Goal: Task Accomplishment & Management: Manage account settings

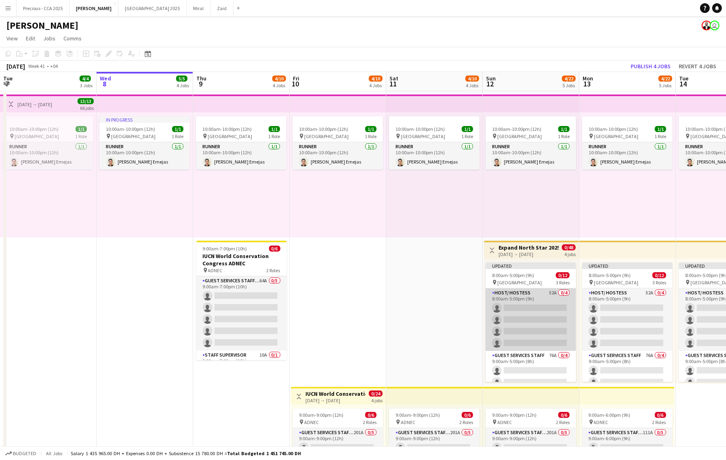
scroll to position [0, 300]
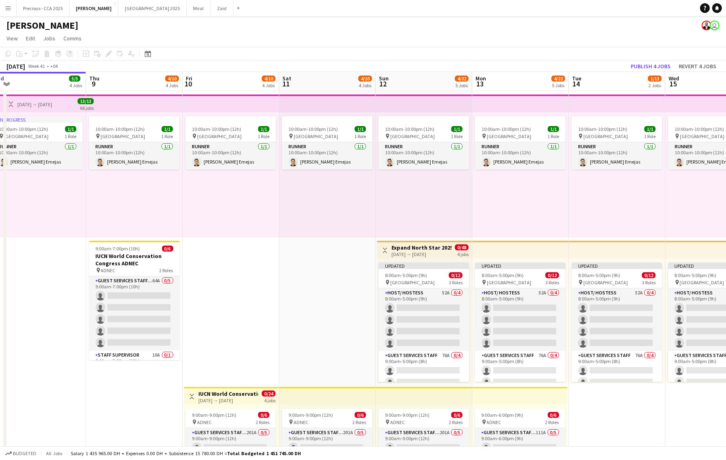
click at [345, 299] on app-date-cell "10:00am-10:00pm (12h) 1/1 pin Dubai 1 Role Runner [DATE] 10:00am-10:00pm (12h) …" at bounding box center [327, 312] width 97 height 442
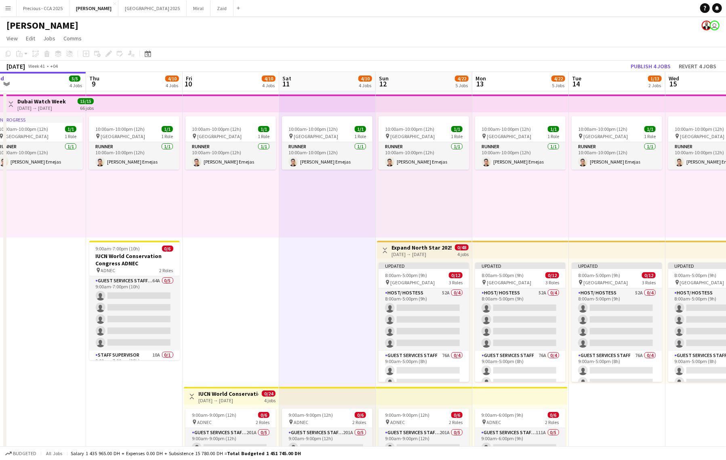
scroll to position [0, 355]
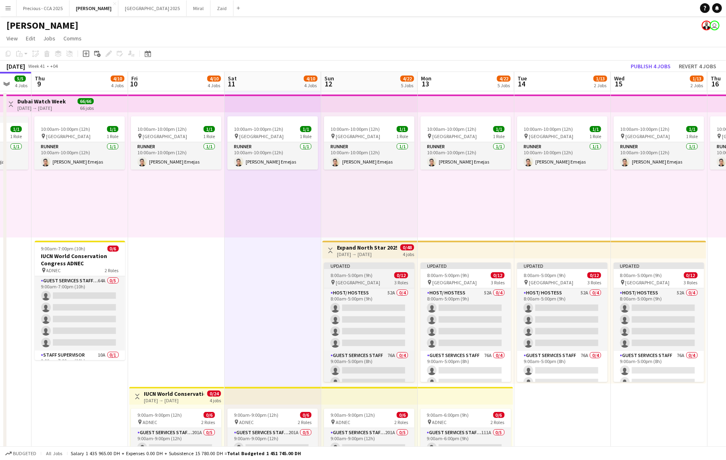
click at [357, 277] on span "8:00am-5:00pm (9h)" at bounding box center [351, 275] width 42 height 6
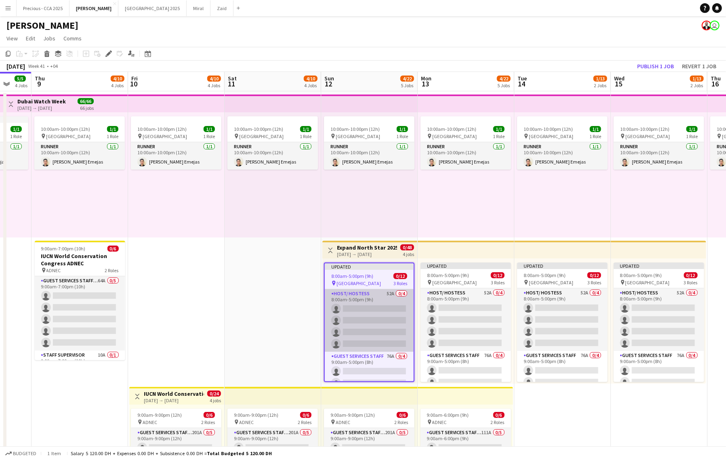
click at [362, 314] on app-card-role "Host/ Hostess 52A 0/4 8:00am-5:00pm (9h) single-neutral-actions single-neutral-…" at bounding box center [369, 320] width 89 height 63
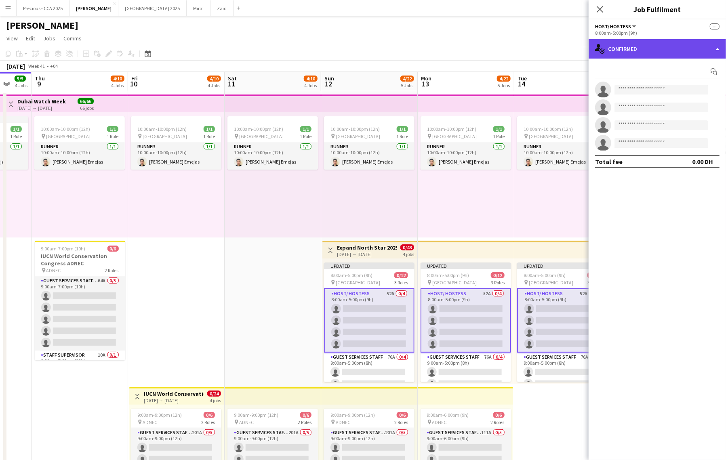
click at [625, 45] on div "single-neutral-actions-check-2 Confirmed" at bounding box center [657, 48] width 137 height 19
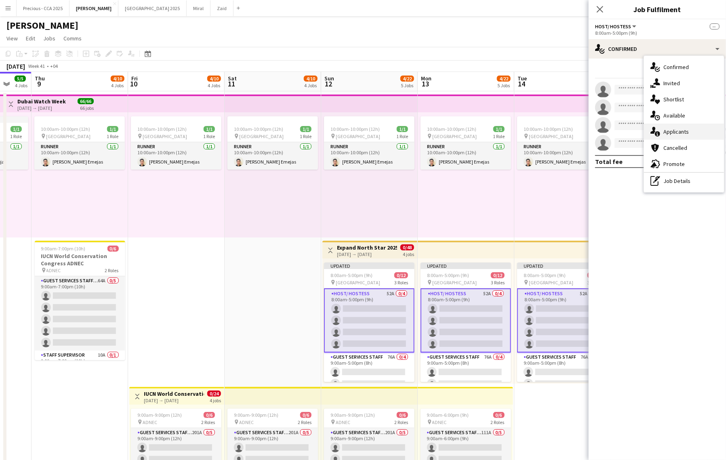
click at [675, 131] on span "Applicants" at bounding box center [675, 131] width 25 height 7
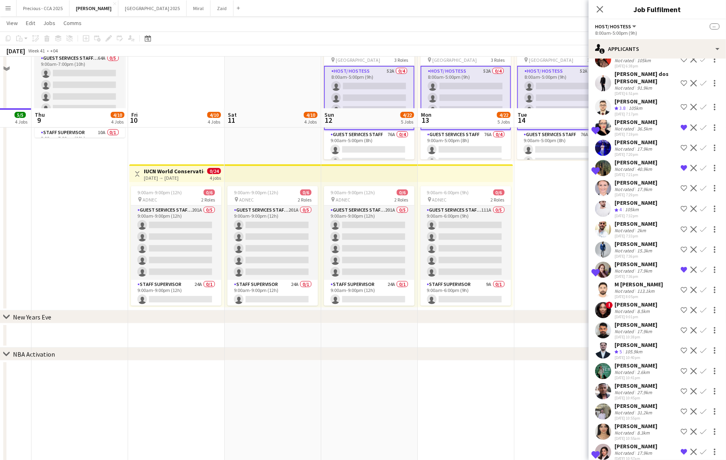
scroll to position [313, 0]
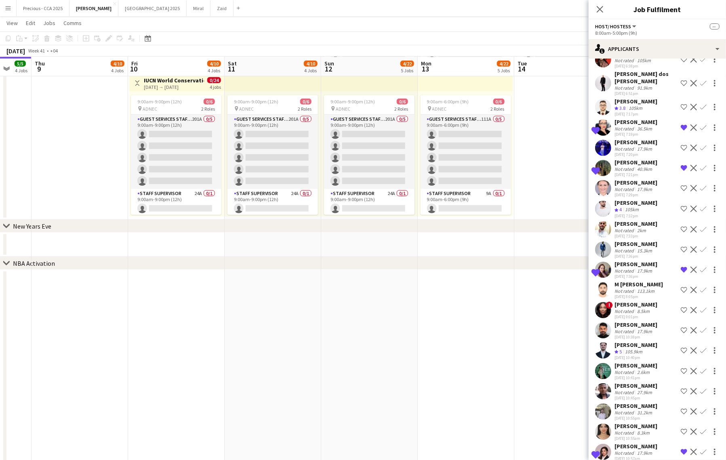
click at [631, 349] on div "105.9km" at bounding box center [633, 352] width 21 height 7
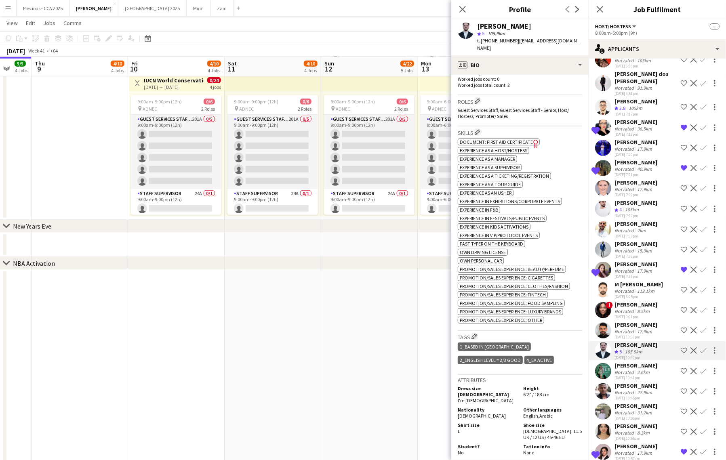
scroll to position [0, 0]
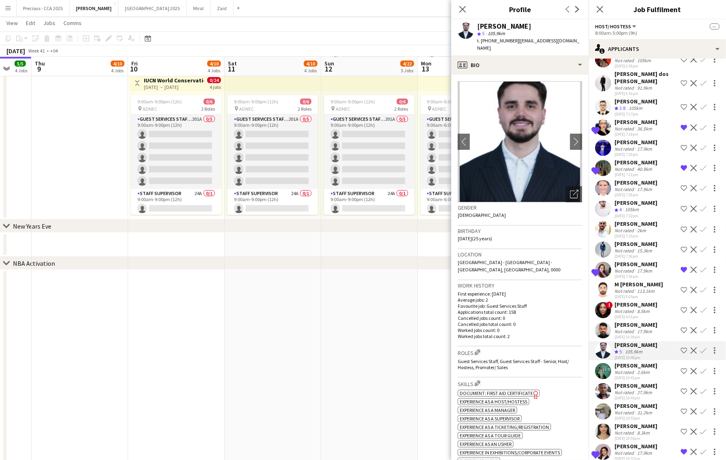
click at [604, 343] on app-user-avatar at bounding box center [603, 351] width 16 height 16
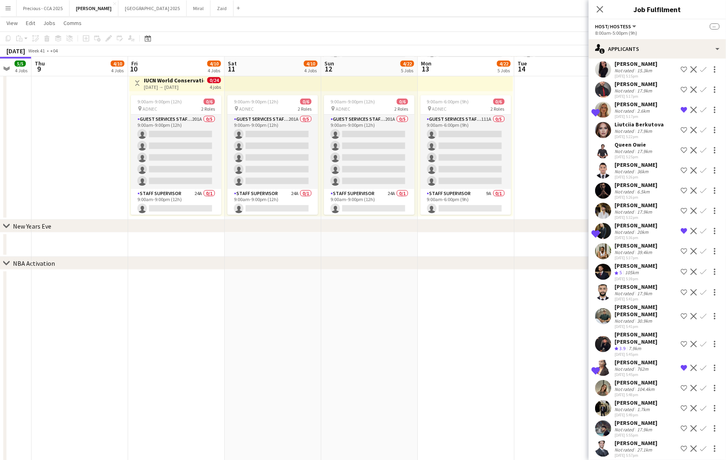
scroll to position [36, 0]
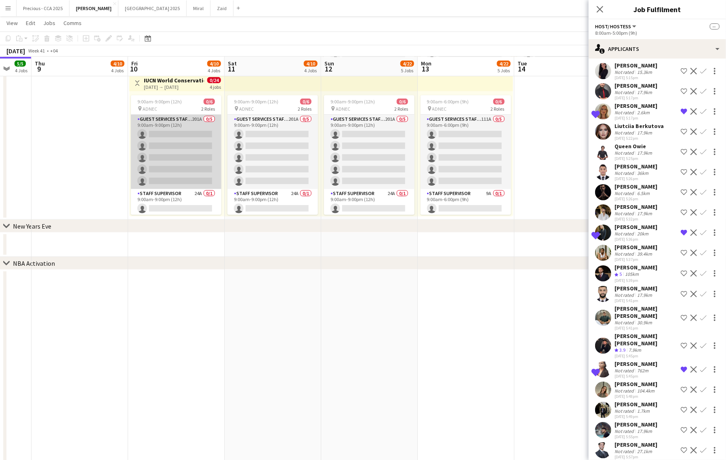
click at [175, 155] on app-card-role "Guest Services Staff - Senior 201A 0/5 9:00am-9:00pm (12h) single-neutral-actio…" at bounding box center [176, 152] width 90 height 74
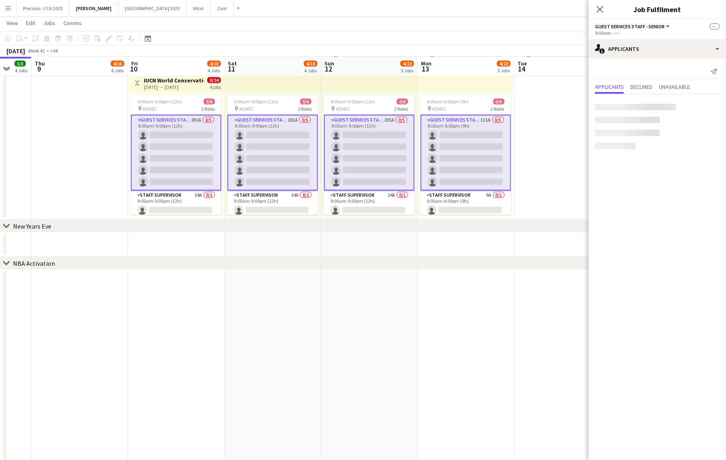
click at [175, 155] on app-card-role "Guest Services Staff - Senior 201A 0/5 9:00am-9:00pm (12h) single-neutral-actio…" at bounding box center [176, 153] width 90 height 76
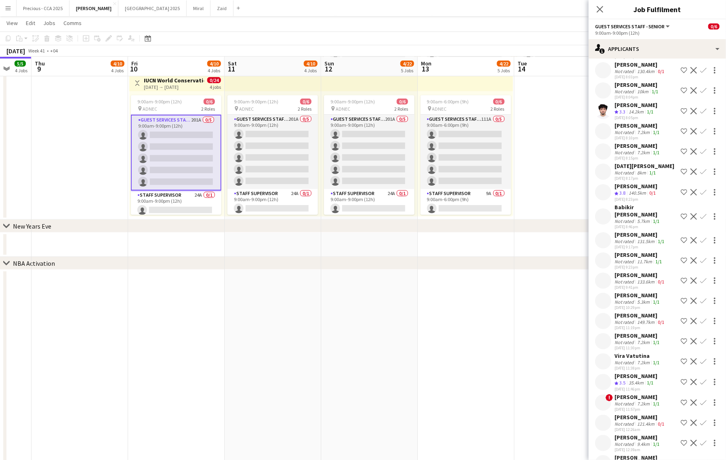
scroll to position [3779, 0]
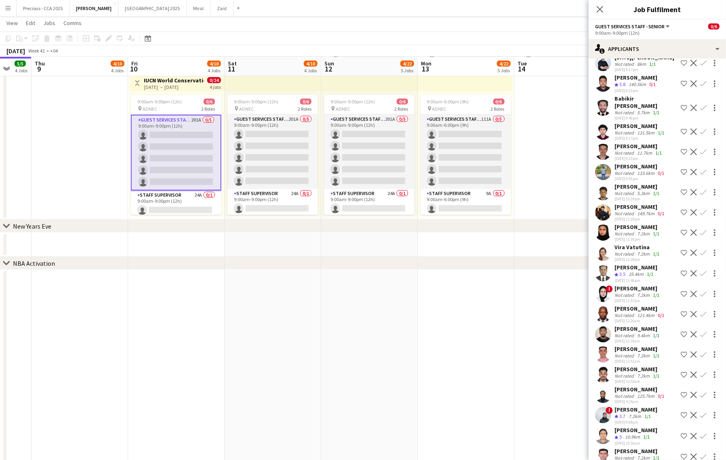
click at [208, 150] on app-card-role "Guest Services Staff - Senior 201A 0/5 9:00am-9:00pm (12h) single-neutral-actio…" at bounding box center [176, 153] width 90 height 76
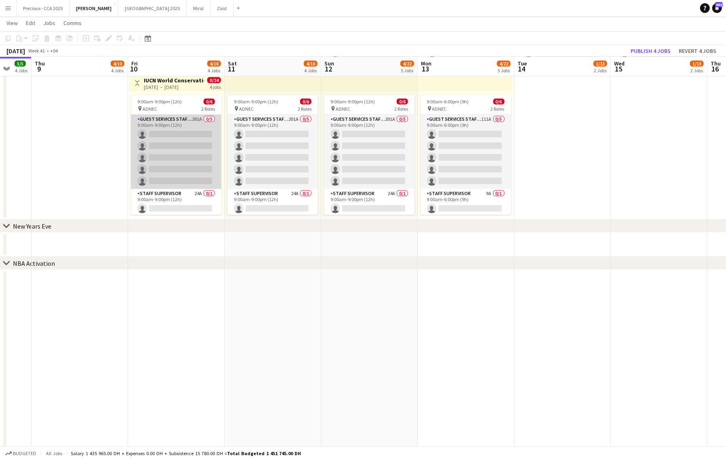
click at [208, 150] on app-card-role "Guest Services Staff - Senior 201A 0/5 9:00am-9:00pm (12h) single-neutral-actio…" at bounding box center [176, 152] width 90 height 74
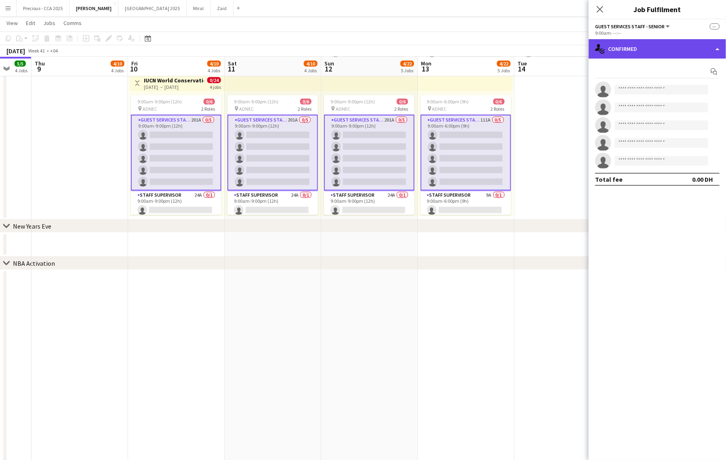
click at [698, 52] on div "single-neutral-actions-check-2 Confirmed" at bounding box center [657, 48] width 137 height 19
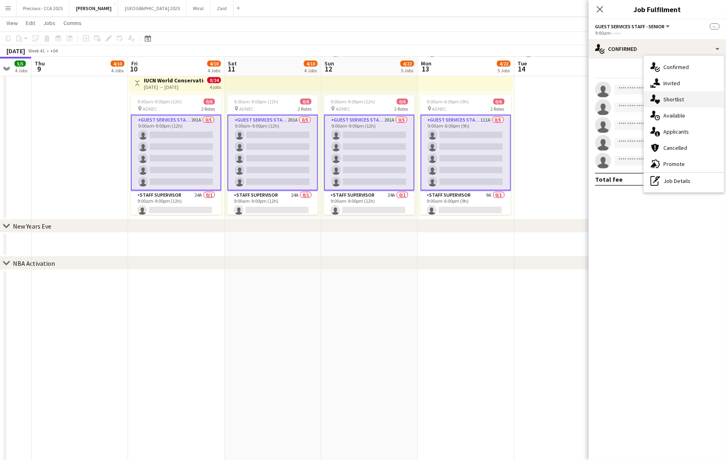
click at [690, 101] on div "single-neutral-actions-heart Shortlist" at bounding box center [684, 99] width 80 height 16
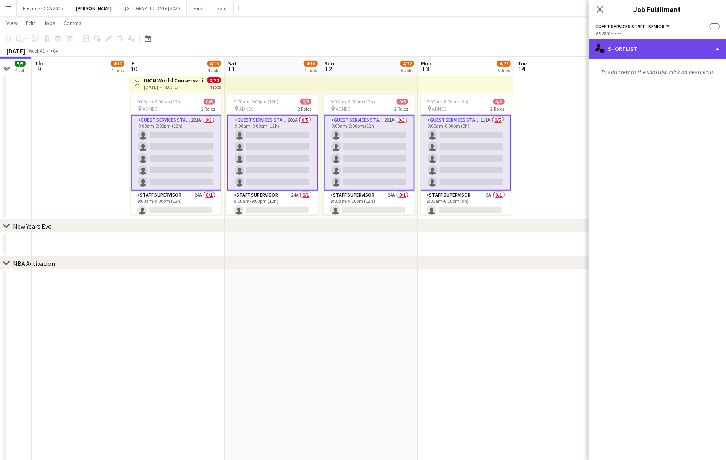
click at [619, 55] on div "single-neutral-actions-heart Shortlist" at bounding box center [657, 48] width 137 height 19
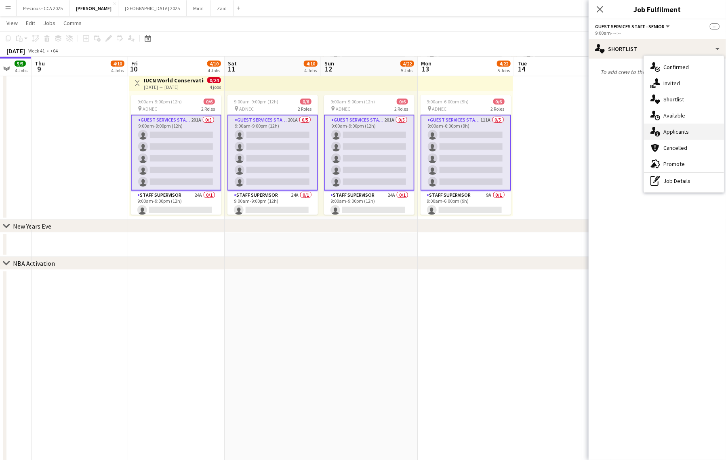
click at [674, 131] on span "Applicants" at bounding box center [675, 131] width 25 height 7
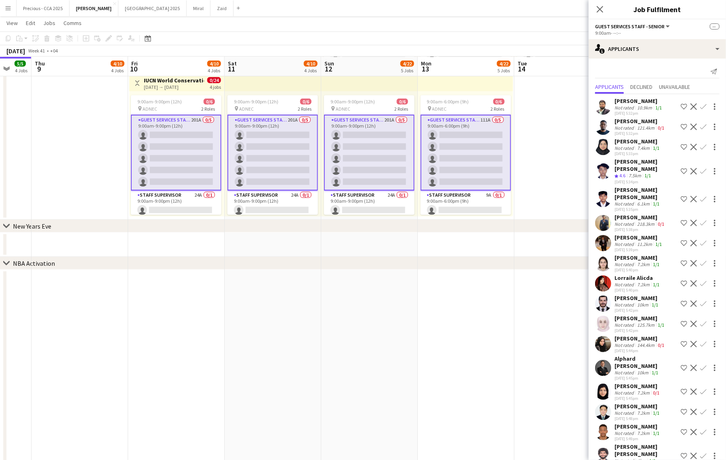
click at [179, 157] on app-card-role "Guest Services Staff - Senior 201A 0/5 9:00am-9:00pm (12h) single-neutral-actio…" at bounding box center [176, 153] width 90 height 76
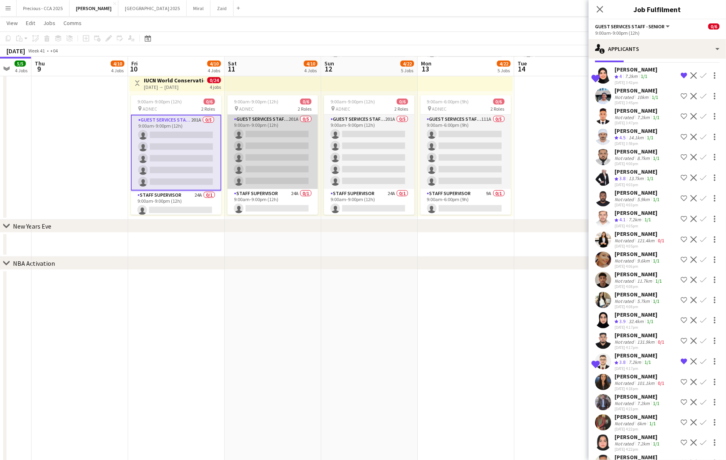
scroll to position [1, 0]
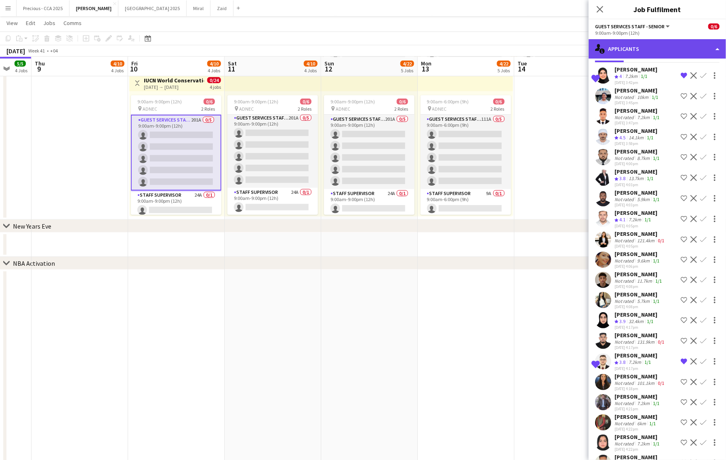
click at [621, 50] on div "single-neutral-actions-information Applicants" at bounding box center [657, 48] width 137 height 19
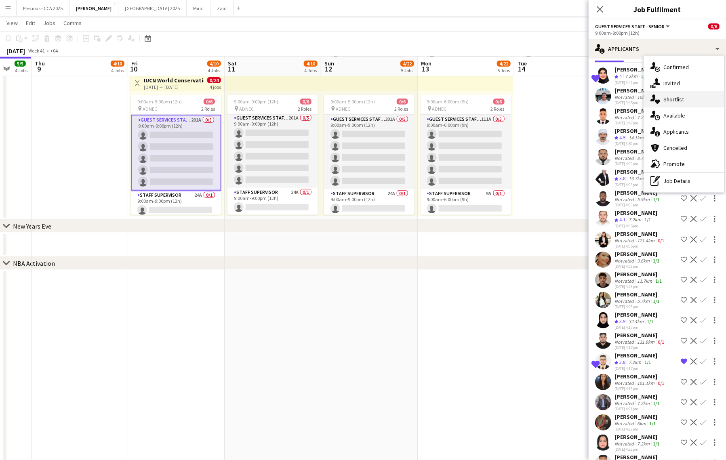
click at [661, 103] on div "single-neutral-actions-heart Shortlist" at bounding box center [684, 99] width 80 height 16
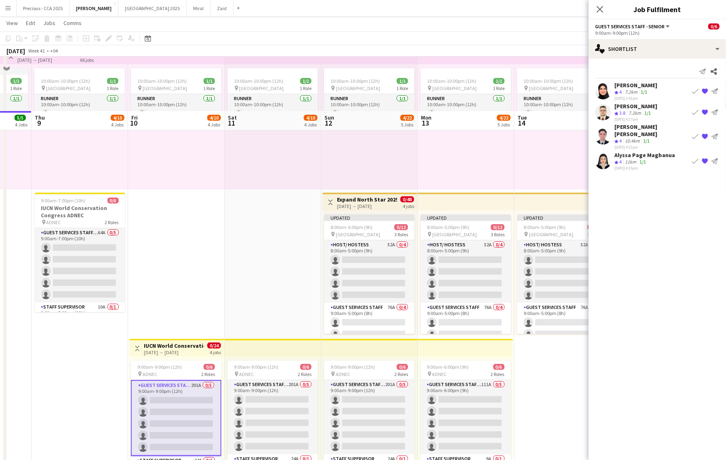
scroll to position [37, 0]
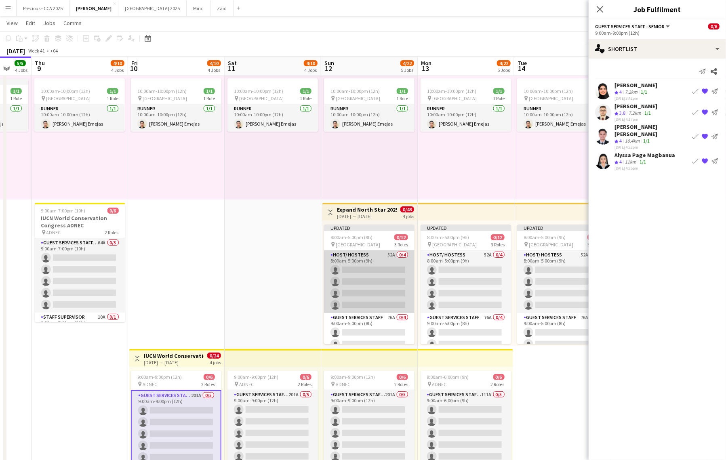
click at [359, 264] on app-card-role "Host/ Hostess 52A 0/4 8:00am-5:00pm (9h) single-neutral-actions single-neutral-…" at bounding box center [369, 281] width 90 height 63
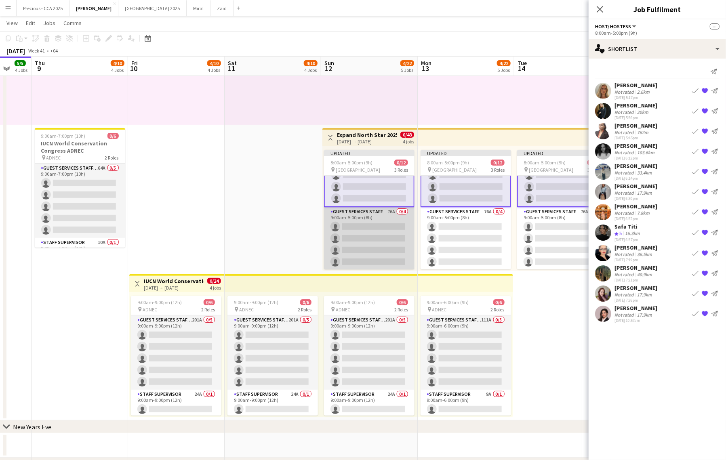
scroll to position [0, 0]
click at [375, 250] on app-card-role "Guest Services Staff 76A 0/4 9:00am-5:00pm (8h) single-neutral-actions single-n…" at bounding box center [369, 237] width 90 height 63
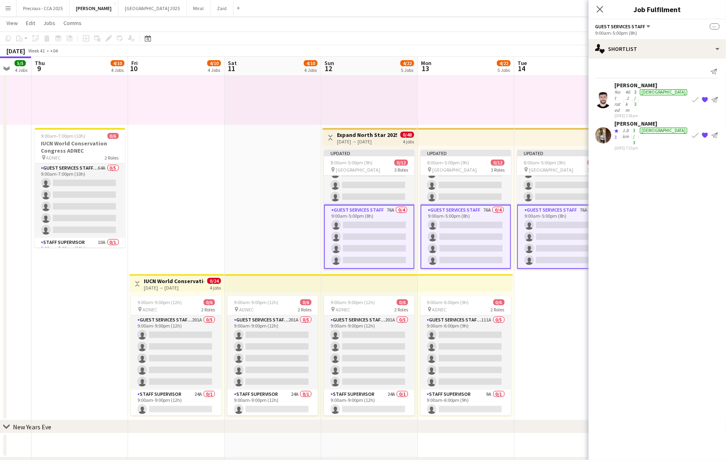
click at [375, 250] on app-card-role "Guest Services Staff 76A 0/4 9:00am-5:00pm (8h) single-neutral-actions single-n…" at bounding box center [369, 237] width 90 height 64
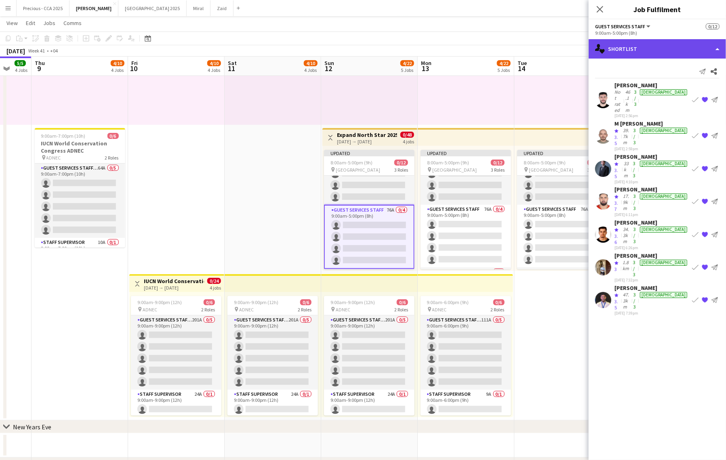
click at [659, 53] on div "single-neutral-actions-heart Shortlist" at bounding box center [657, 48] width 137 height 19
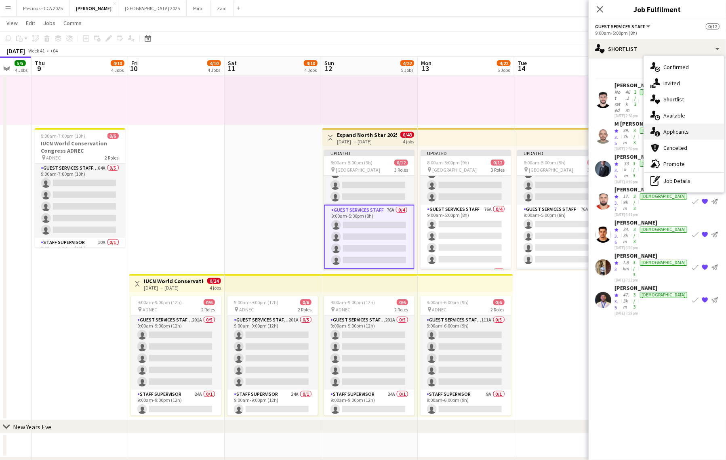
click at [682, 131] on span "Applicants" at bounding box center [675, 131] width 25 height 7
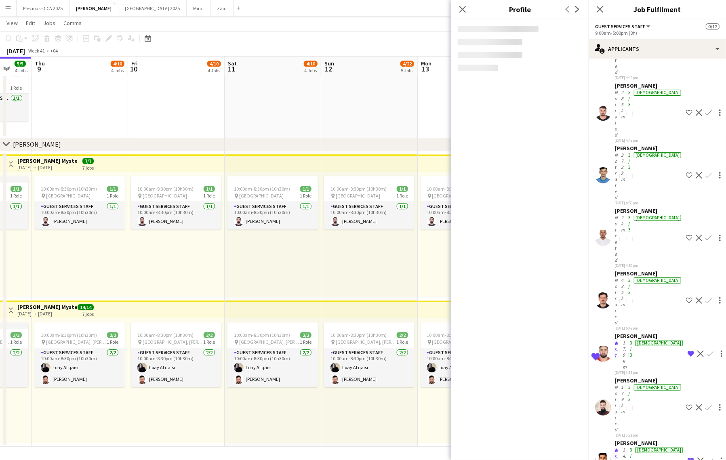
scroll to position [1168, 0]
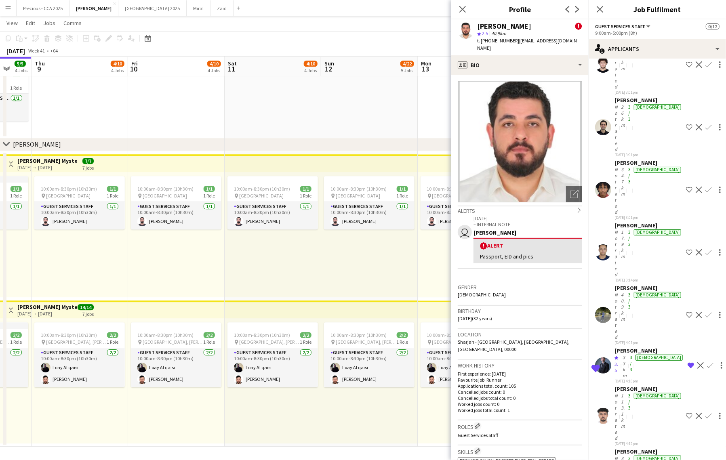
scroll to position [743, 0]
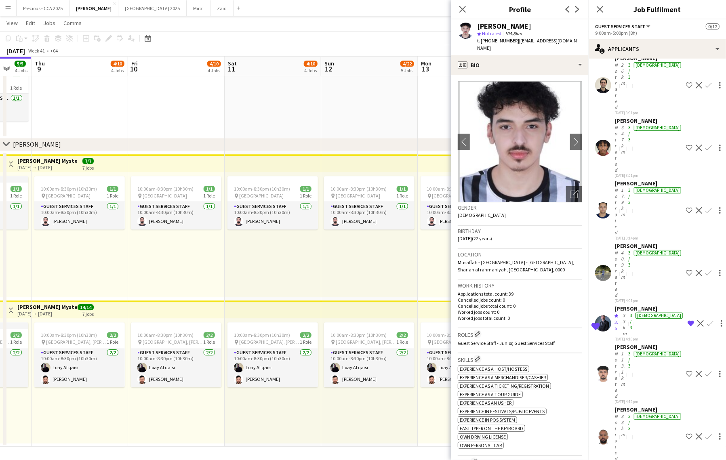
scroll to position [791, 0]
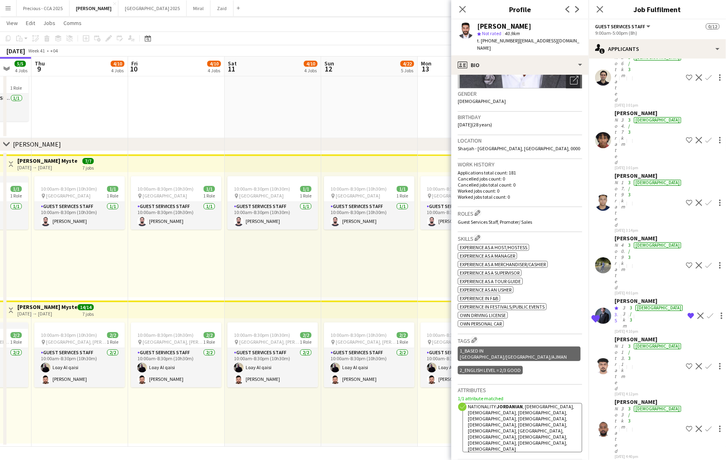
scroll to position [114, 0]
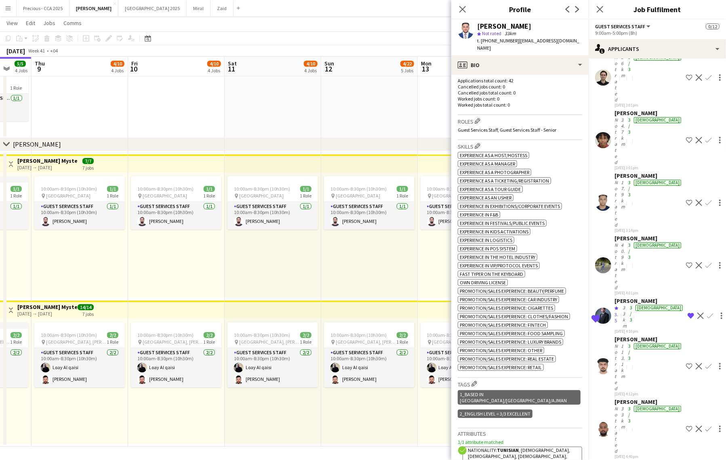
scroll to position [208, 0]
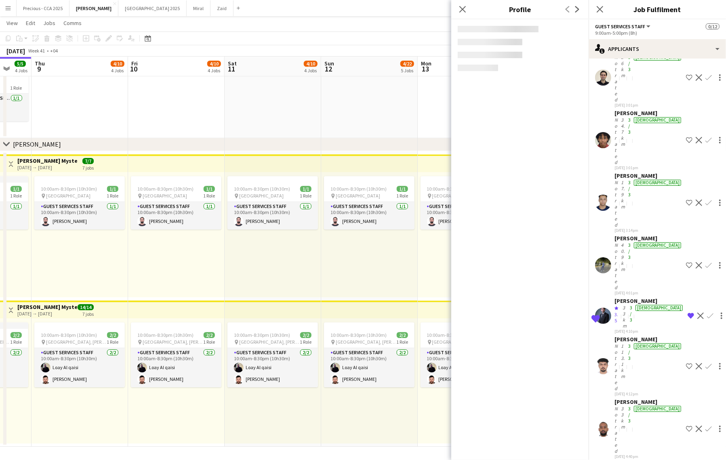
scroll to position [837, 0]
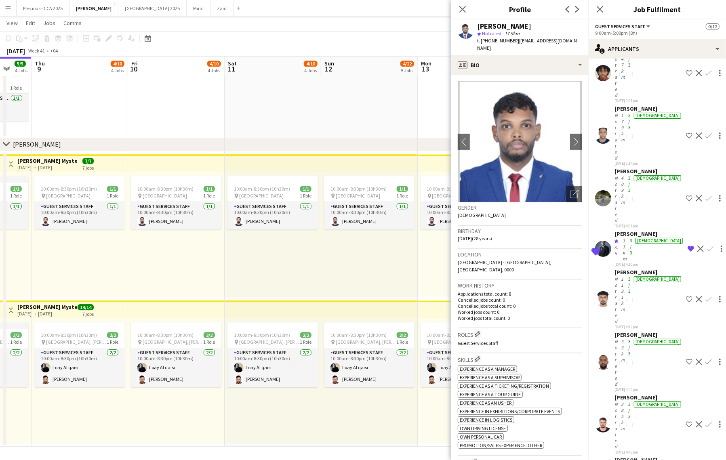
scroll to position [864, 0]
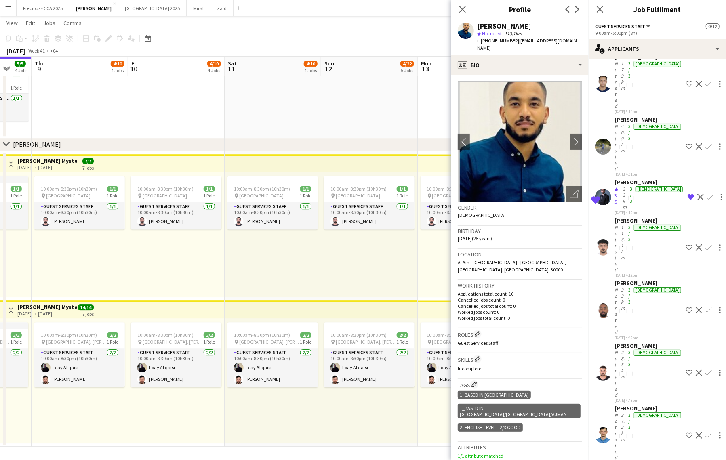
scroll to position [911, 0]
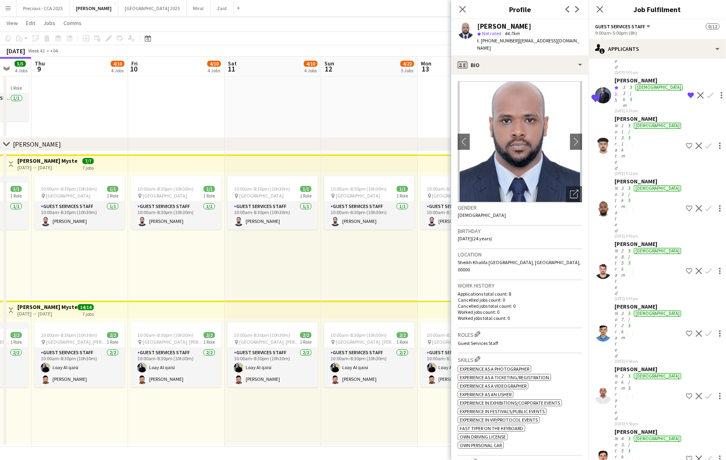
scroll to position [1019, 0]
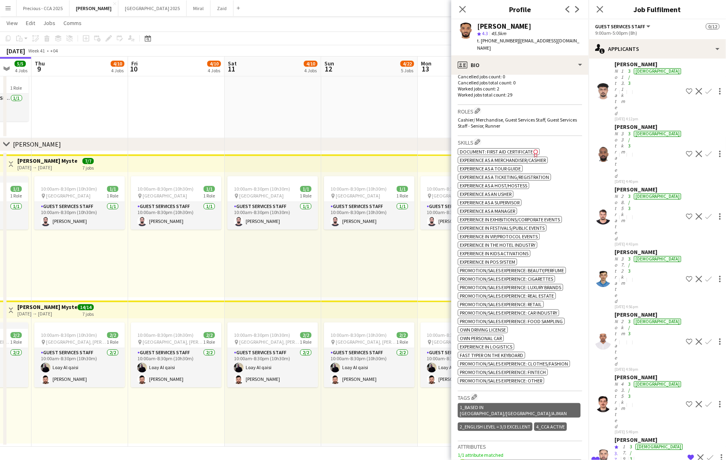
scroll to position [247, 0]
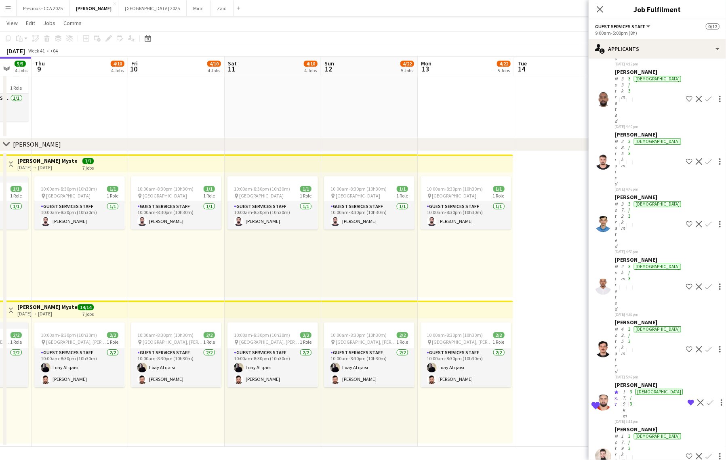
scroll to position [1144, 0]
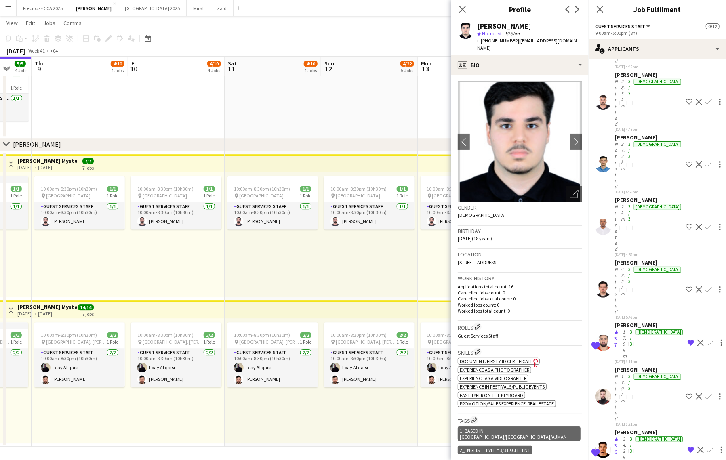
scroll to position [1188, 0]
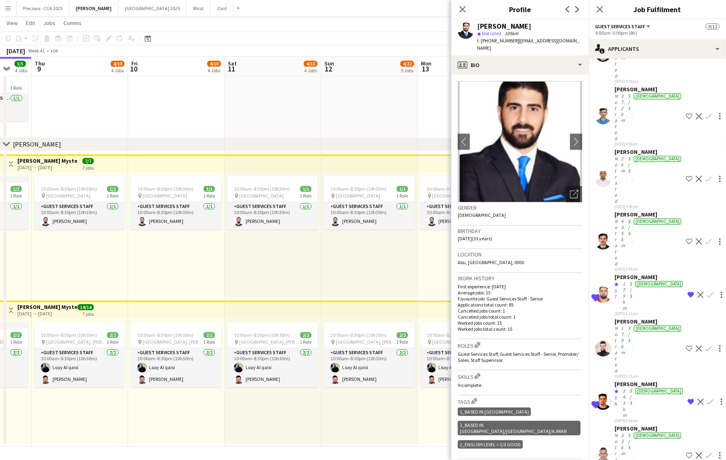
scroll to position [1239, 0]
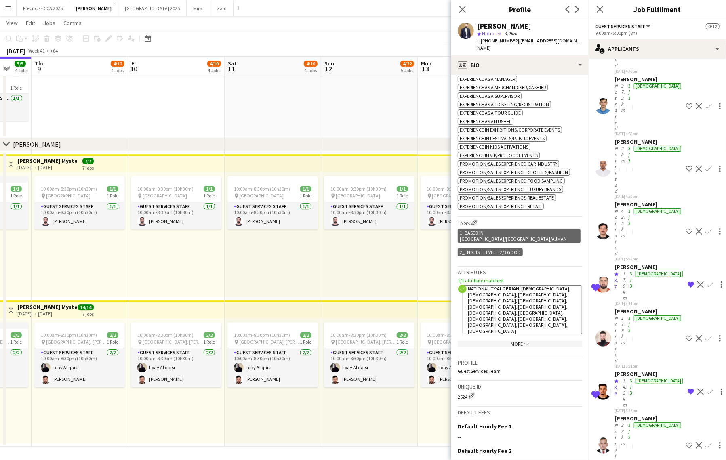
scroll to position [357, 0]
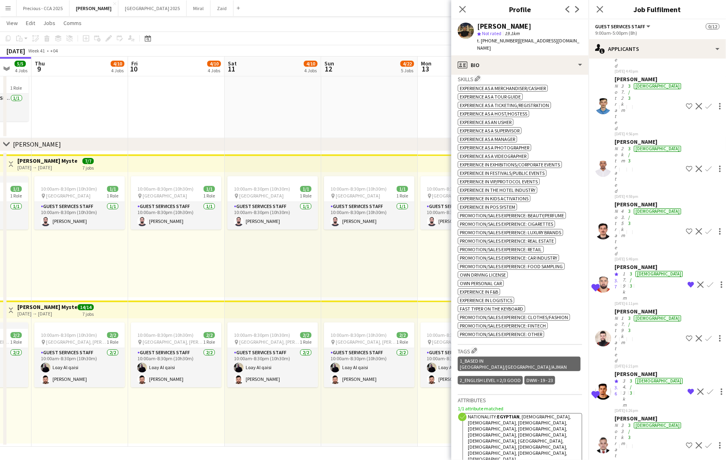
scroll to position [460, 0]
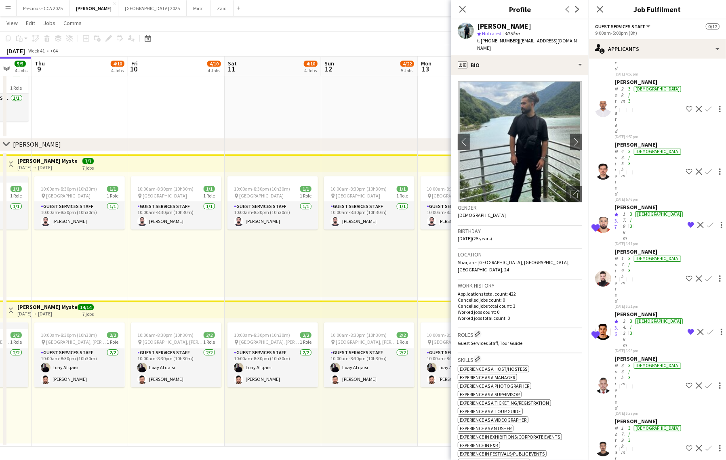
scroll to position [1300, 0]
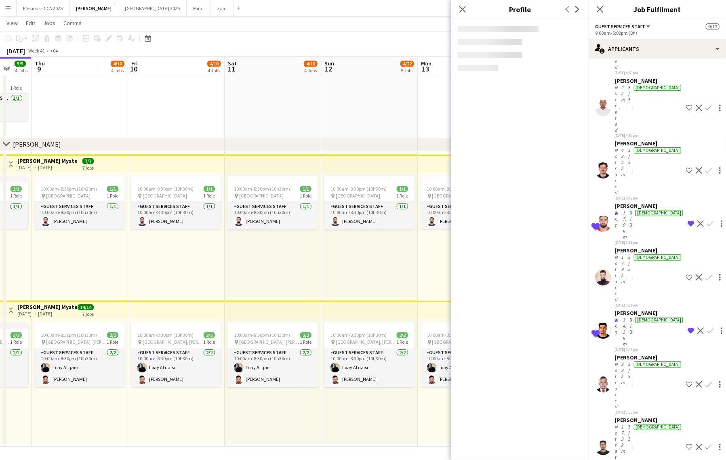
scroll to position [1333, 0]
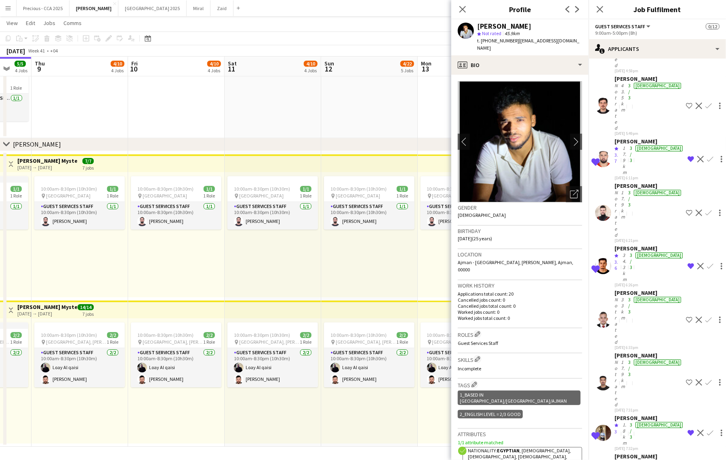
scroll to position [1369, 0]
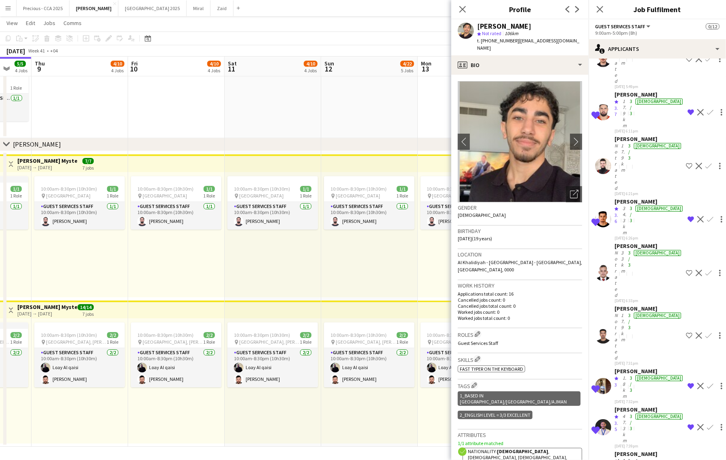
scroll to position [1417, 0]
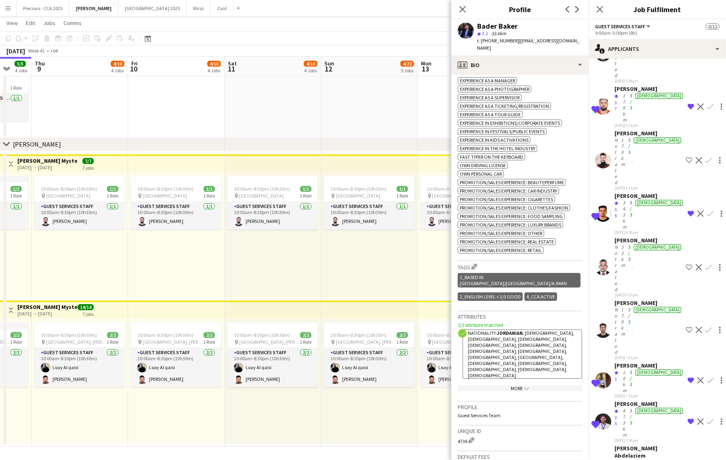
scroll to position [332, 0]
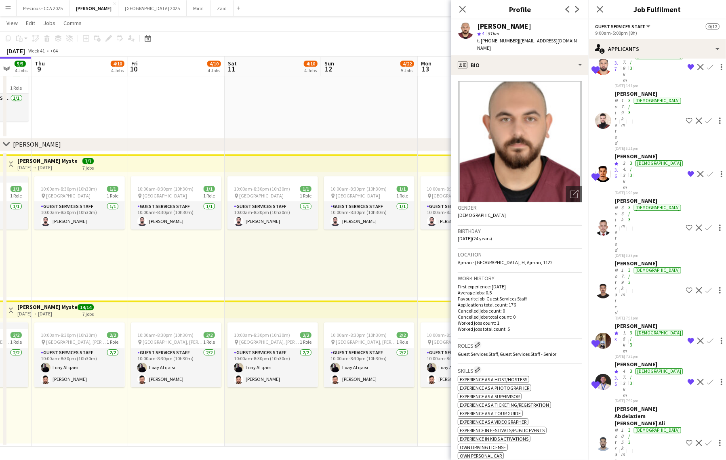
scroll to position [1457, 0]
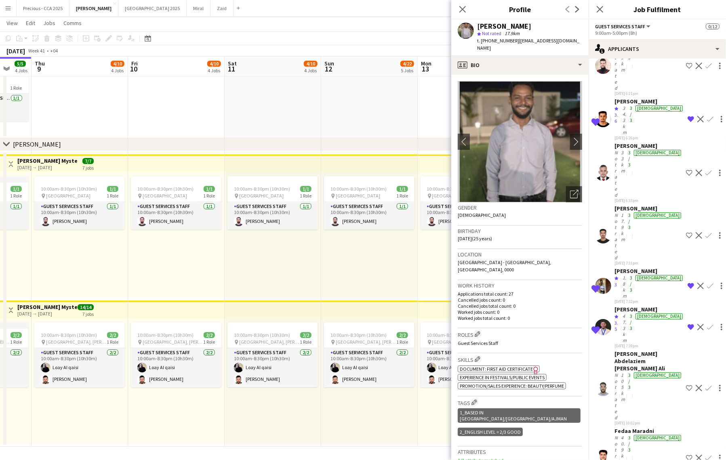
scroll to position [1527, 0]
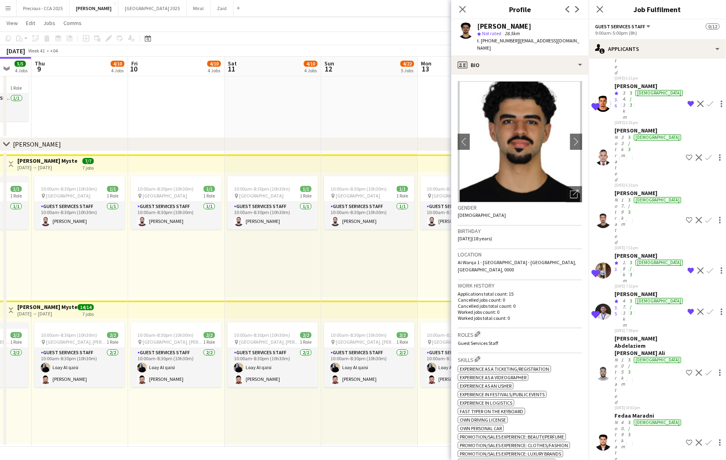
scroll to position [1532, 0]
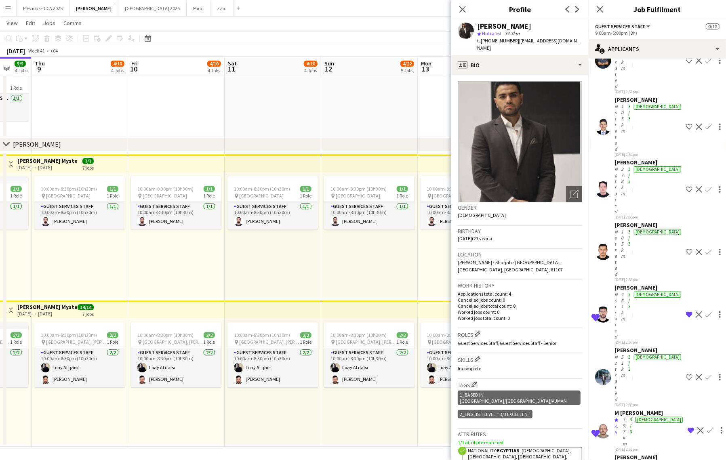
scroll to position [0, 0]
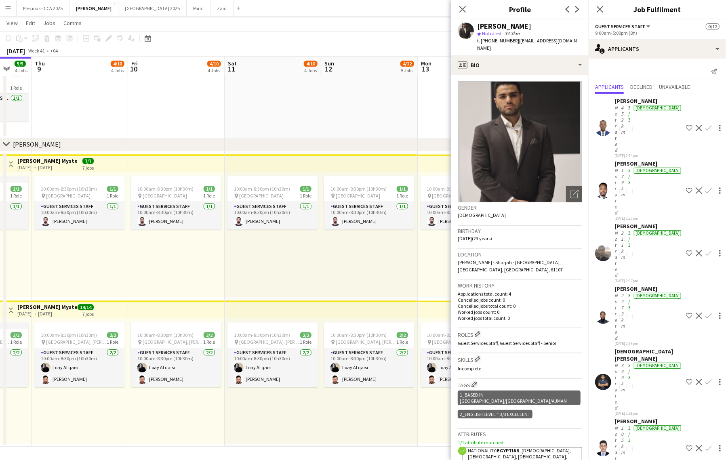
click at [619, 107] on div "Not rated" at bounding box center [616, 129] width 5 height 48
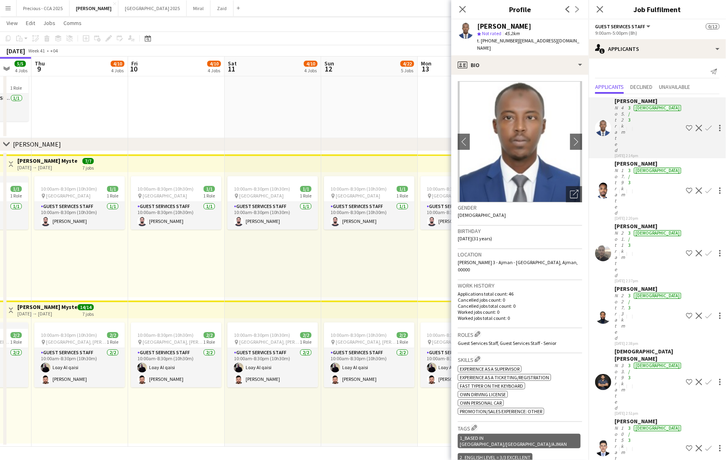
click at [624, 160] on div "[PERSON_NAME]" at bounding box center [648, 163] width 68 height 7
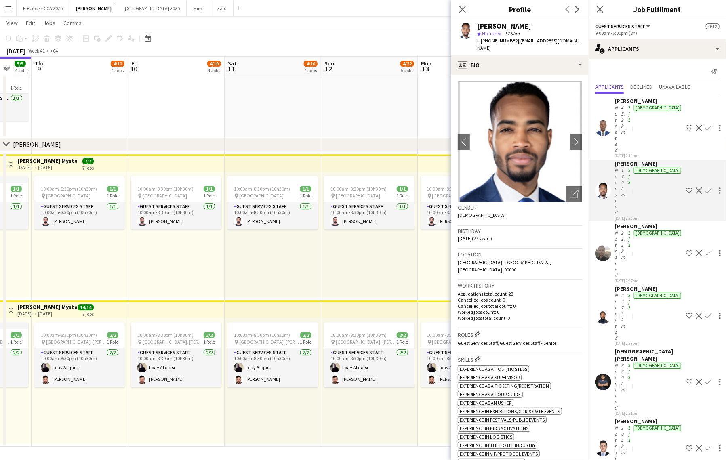
click at [619, 230] on div "Not rated" at bounding box center [616, 254] width 5 height 48
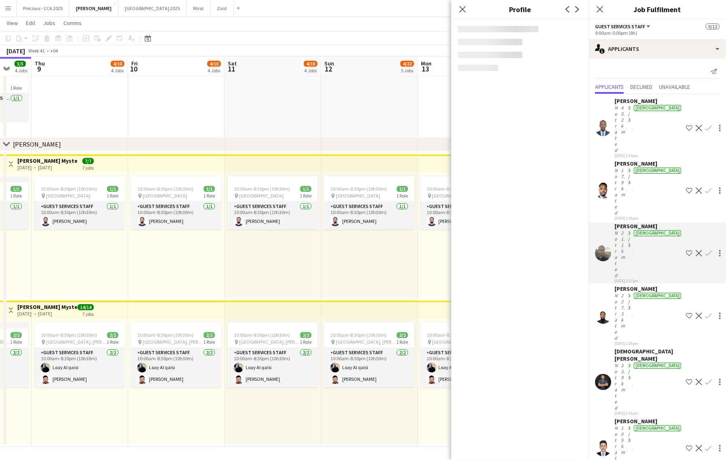
click at [619, 292] on div "Not rated" at bounding box center [616, 316] width 5 height 48
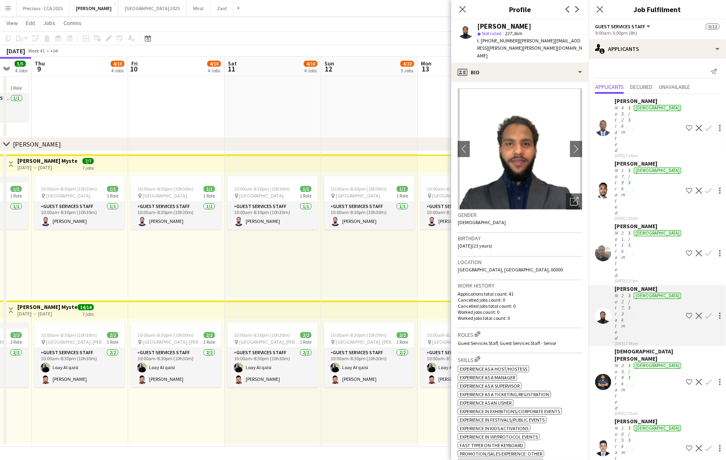
click at [619, 362] on div "Not rated" at bounding box center [616, 386] width 5 height 48
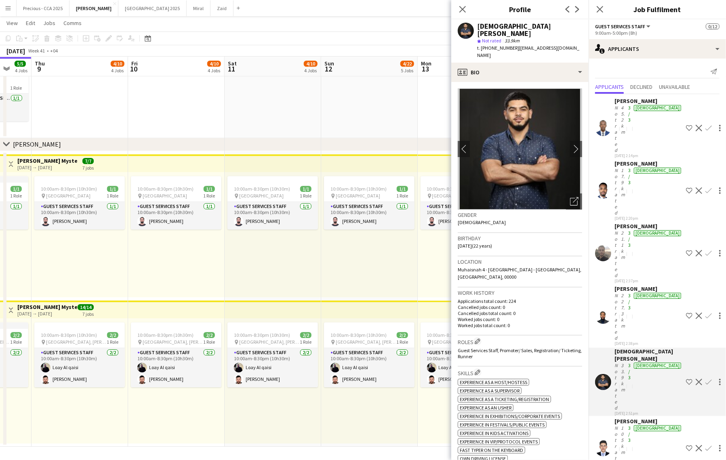
click at [624, 418] on div "[PERSON_NAME]" at bounding box center [648, 421] width 68 height 7
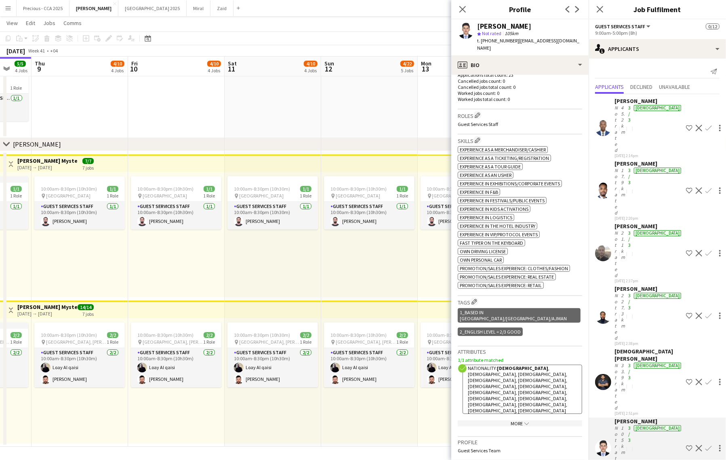
scroll to position [173, 0]
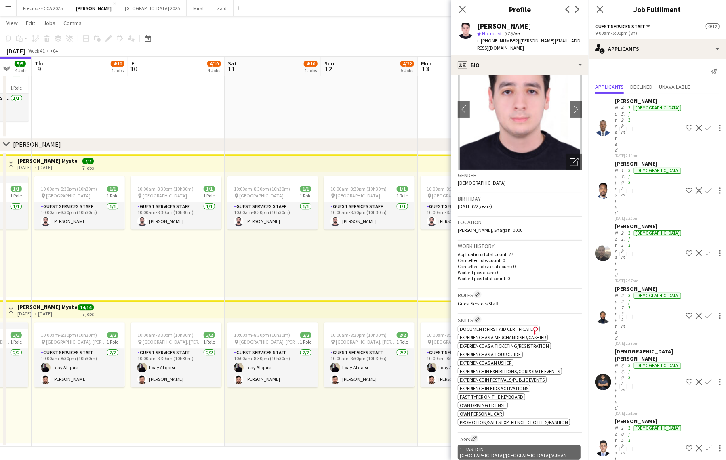
scroll to position [0, 0]
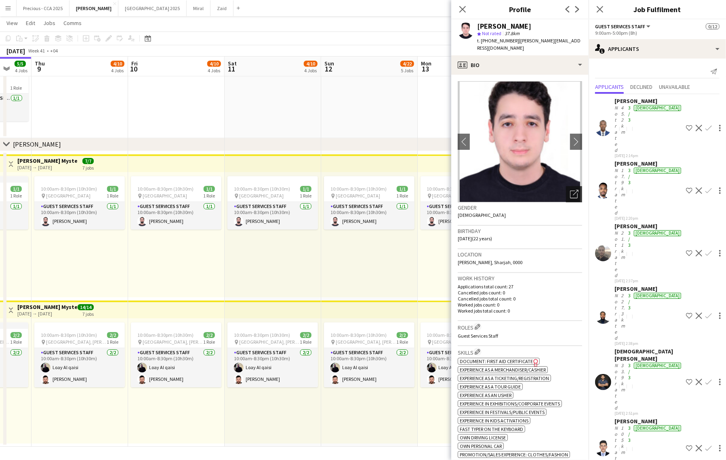
click at [573, 190] on icon "Open photos pop-in" at bounding box center [574, 194] width 8 height 8
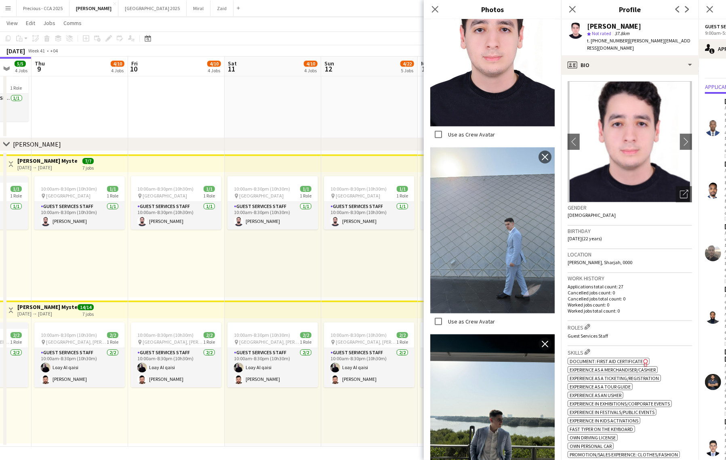
scroll to position [444, 0]
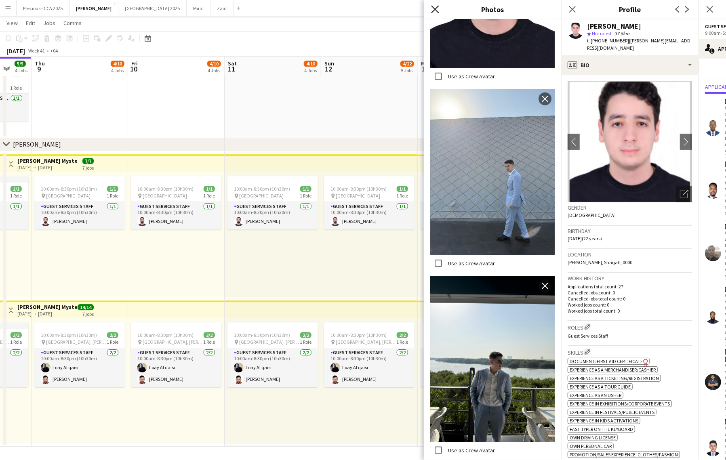
click at [437, 9] on icon "Close pop-in" at bounding box center [435, 9] width 8 height 8
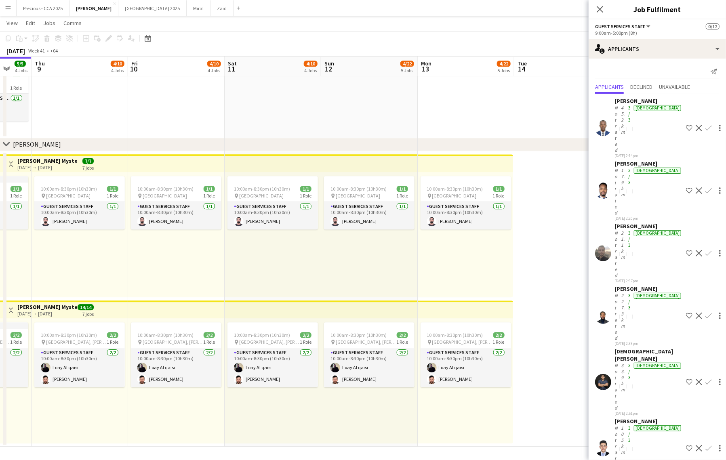
click at [487, 112] on app-date-cell at bounding box center [466, 97] width 97 height 82
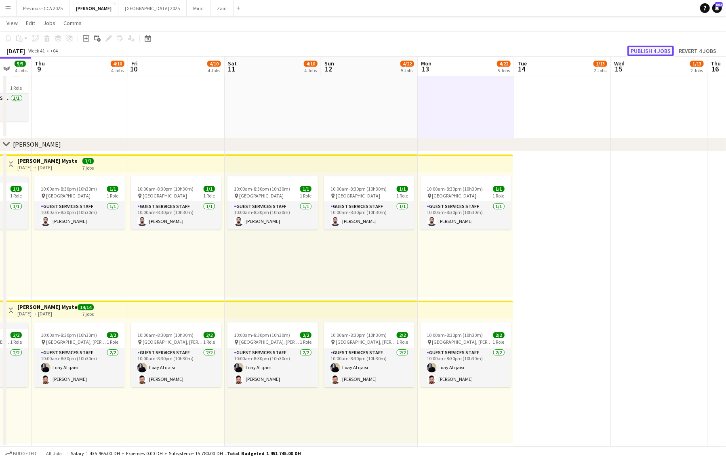
click at [650, 49] on button "Publish 4 jobs" at bounding box center [650, 51] width 46 height 11
